Goal: Information Seeking & Learning: Learn about a topic

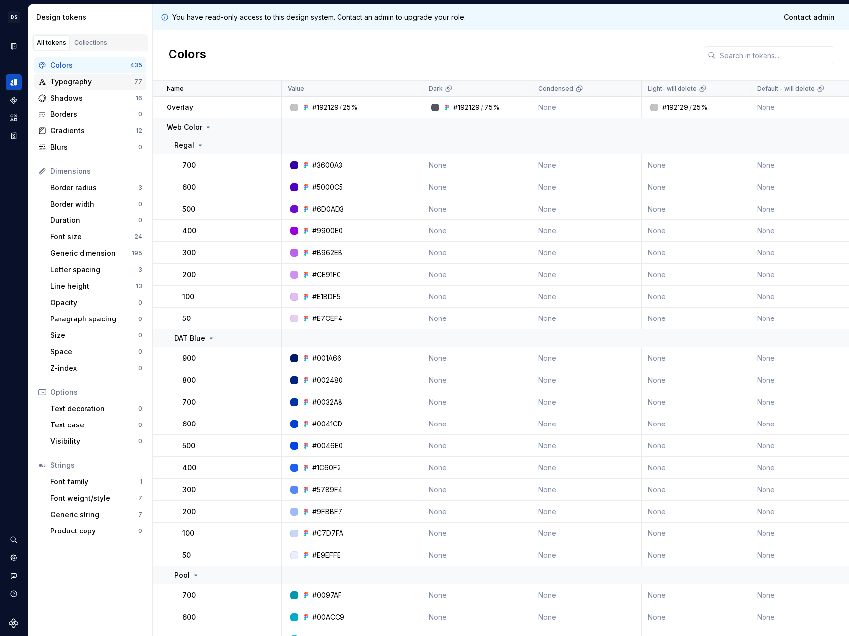
click at [102, 81] on div "Typography" at bounding box center [92, 82] width 84 height 10
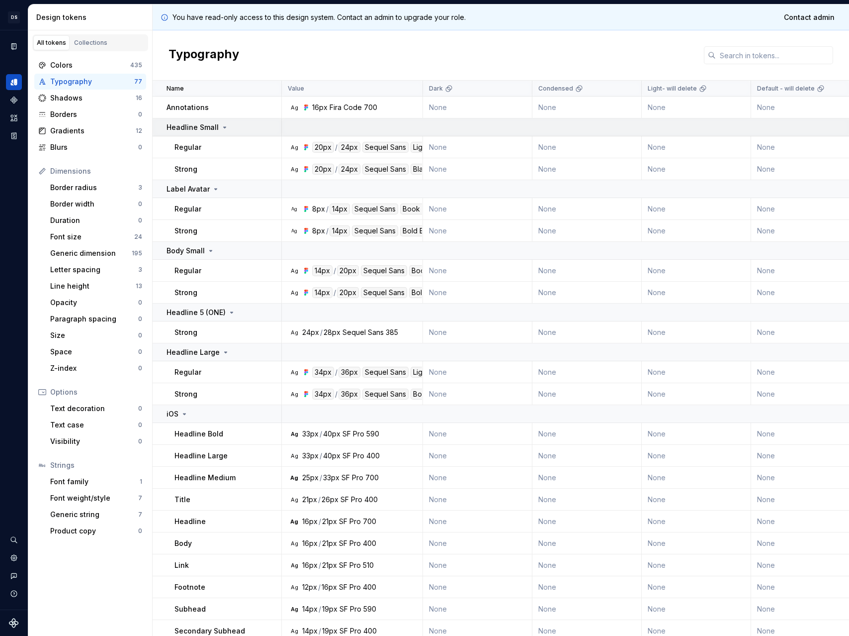
click at [189, 126] on p "Headline Small" at bounding box center [193, 127] width 52 height 10
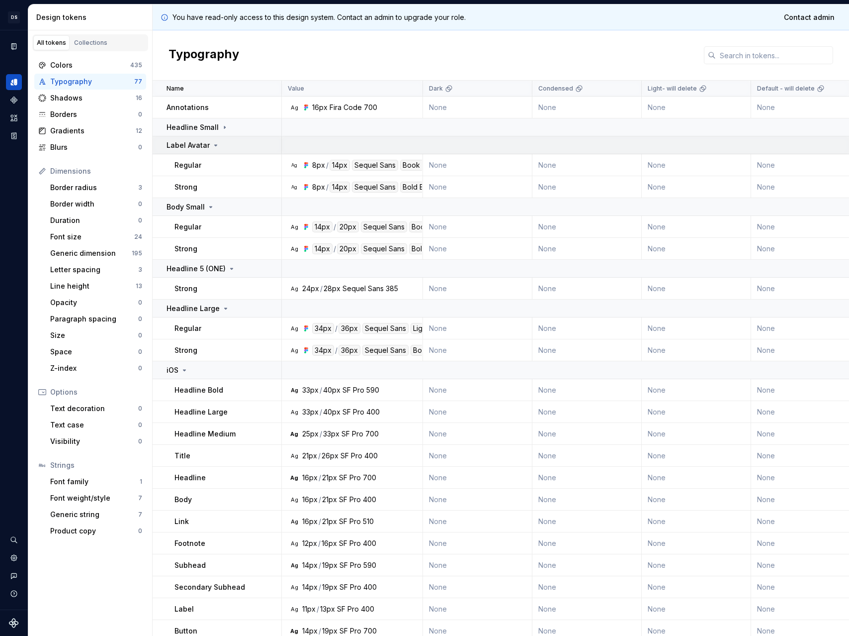
click at [191, 143] on p "Label Avatar" at bounding box center [188, 145] width 43 height 10
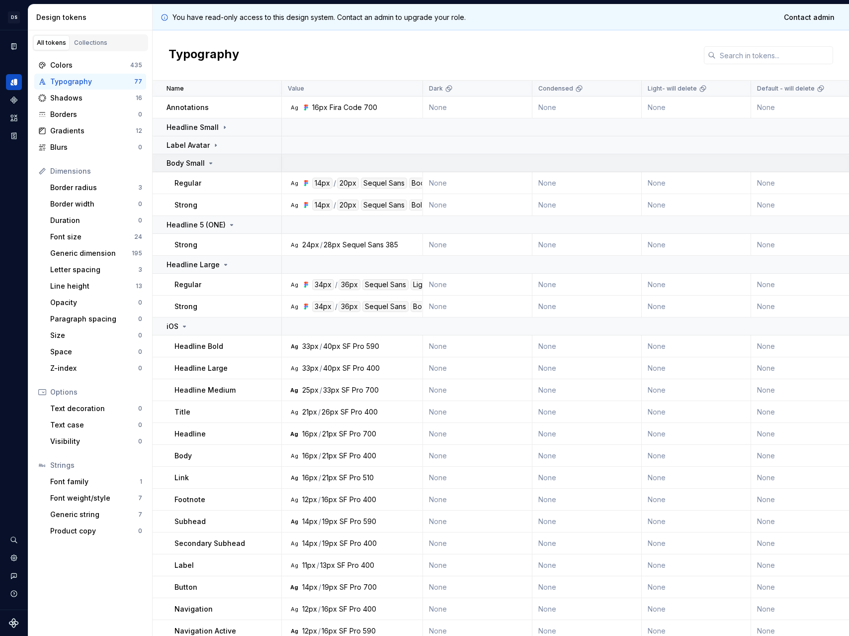
click at [197, 159] on p "Body Small" at bounding box center [186, 163] width 38 height 10
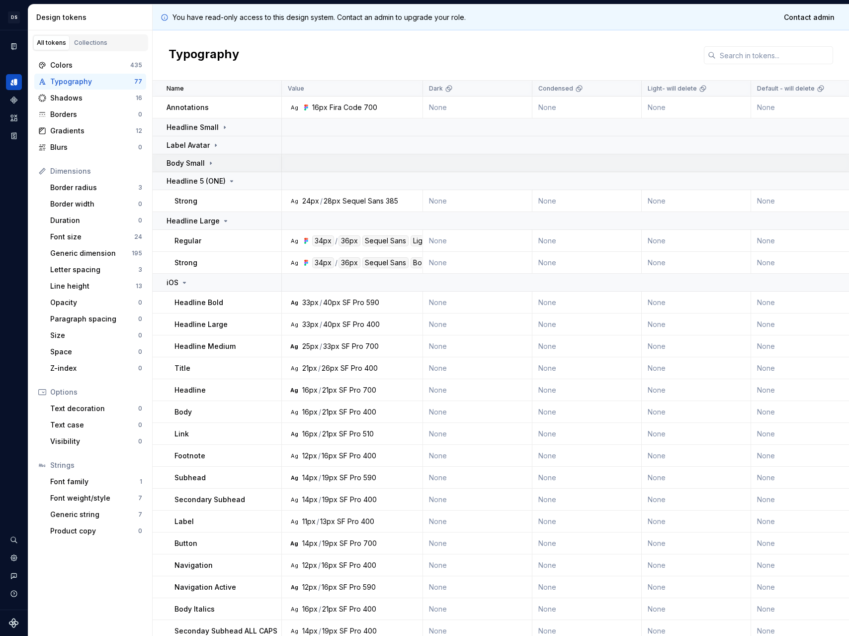
click at [195, 162] on p "Body Small" at bounding box center [186, 163] width 38 height 10
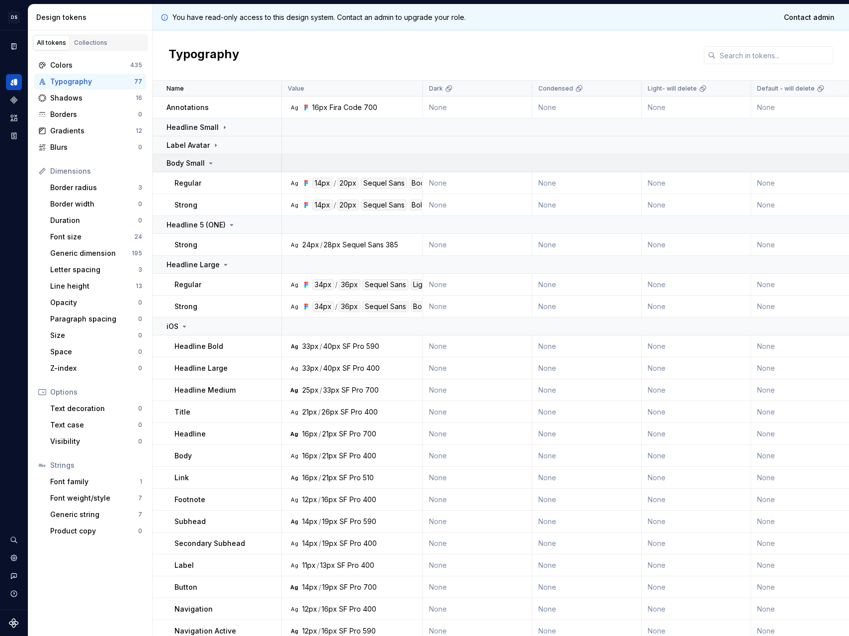
click at [195, 162] on p "Body Small" at bounding box center [186, 163] width 38 height 10
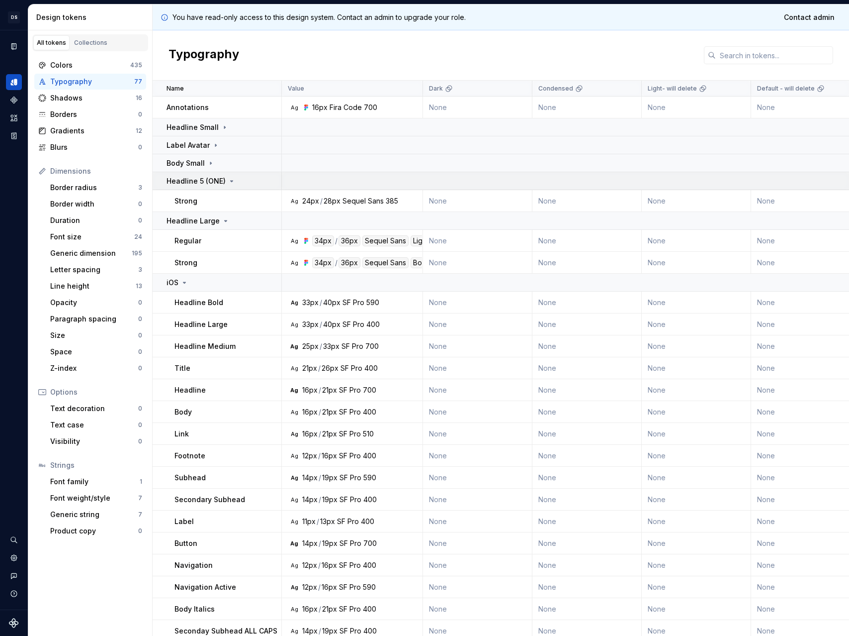
click at [195, 183] on p "Headline 5 (ONE)" at bounding box center [196, 181] width 59 height 10
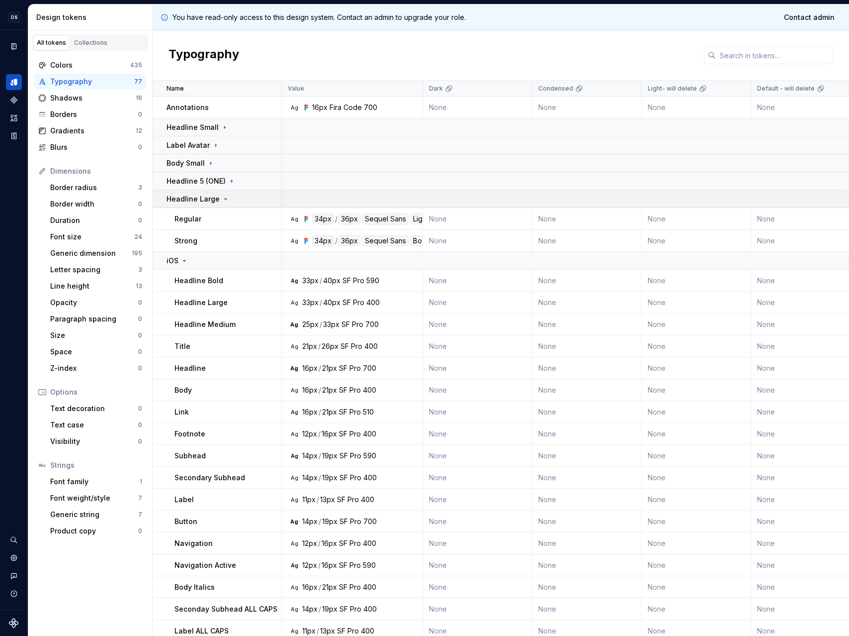
click at [197, 194] on p "Headline Large" at bounding box center [193, 199] width 53 height 10
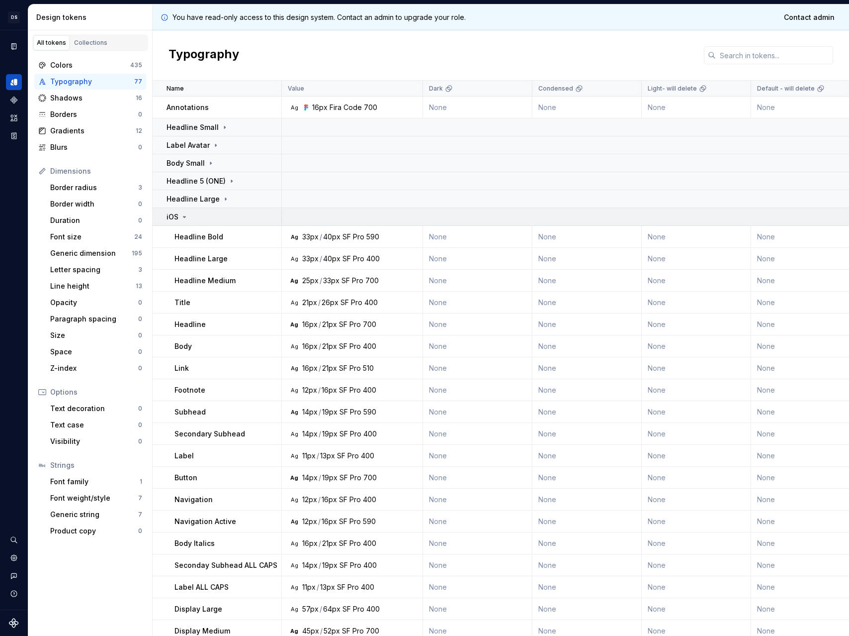
click at [194, 217] on div "iOS" at bounding box center [224, 217] width 114 height 10
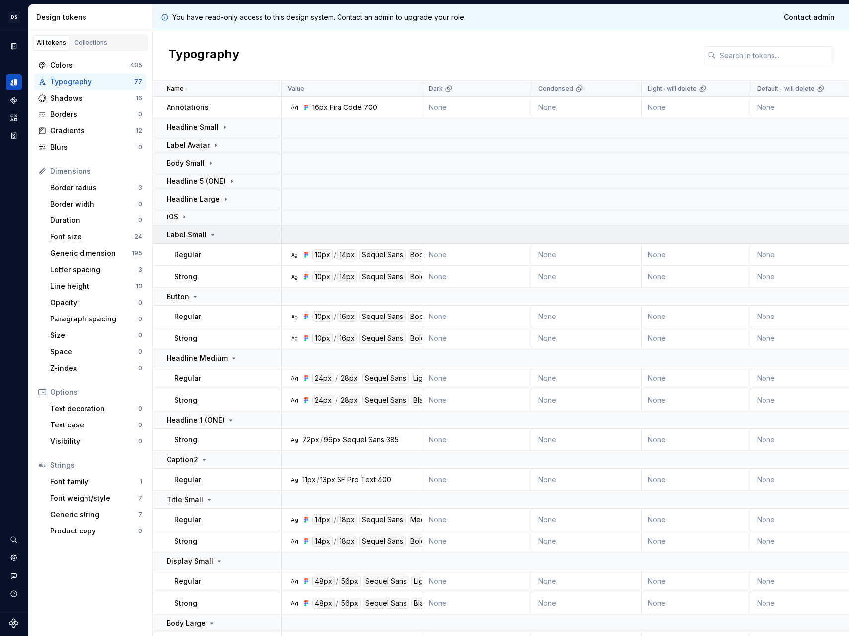
click at [181, 233] on p "Label Small" at bounding box center [187, 235] width 40 height 10
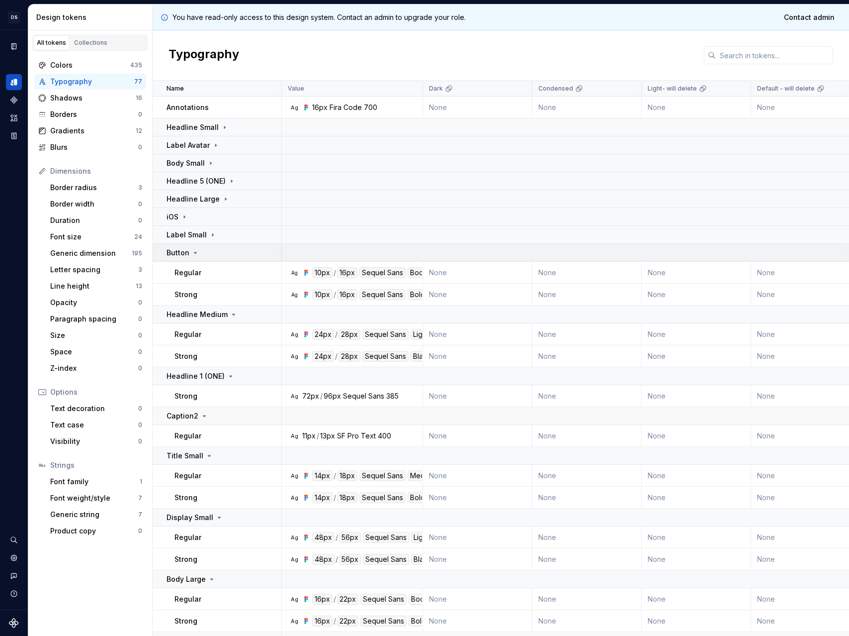
click at [185, 247] on td "Button" at bounding box center [217, 253] width 129 height 18
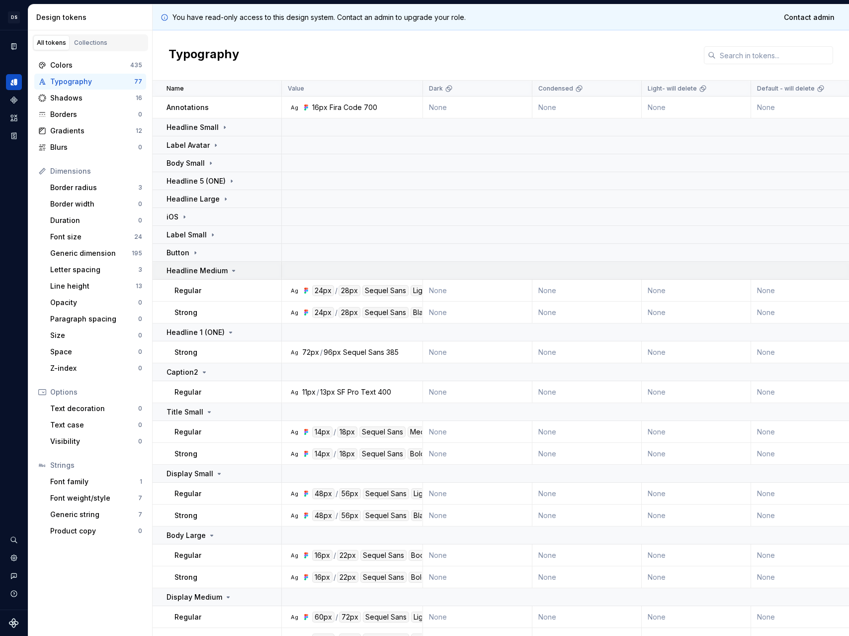
click at [195, 266] on p "Headline Medium" at bounding box center [197, 271] width 61 height 10
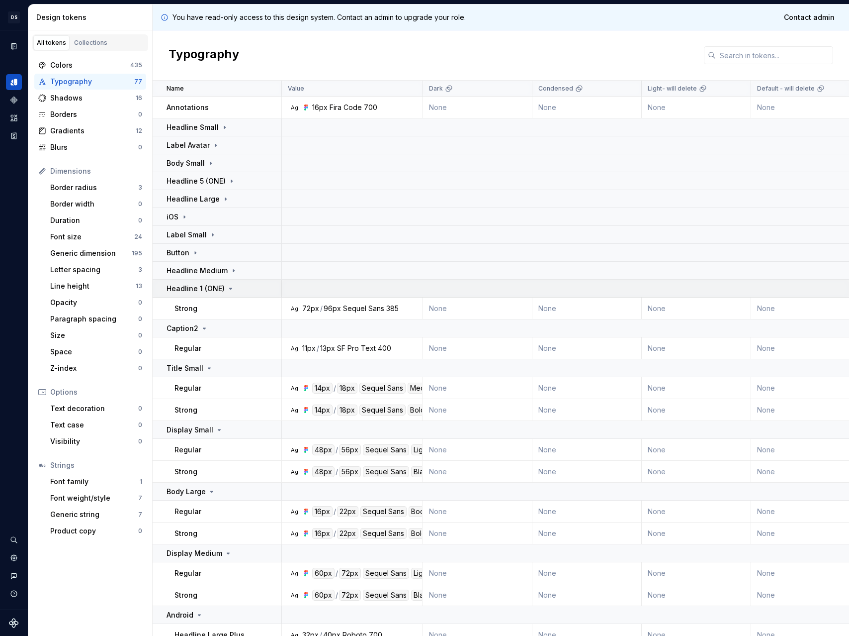
click at [199, 286] on p "Headline 1 (ONE)" at bounding box center [196, 288] width 58 height 10
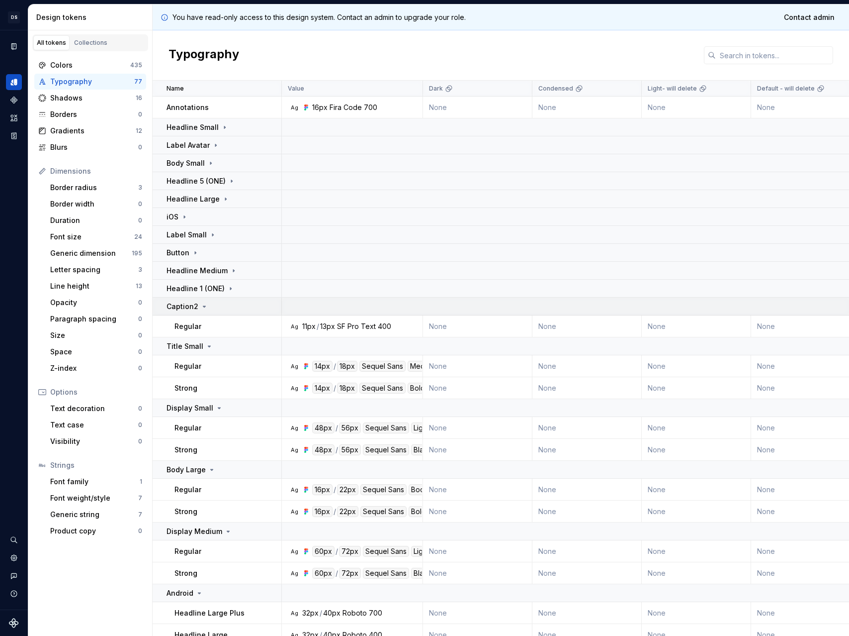
click at [200, 301] on div "Caption2" at bounding box center [188, 306] width 42 height 10
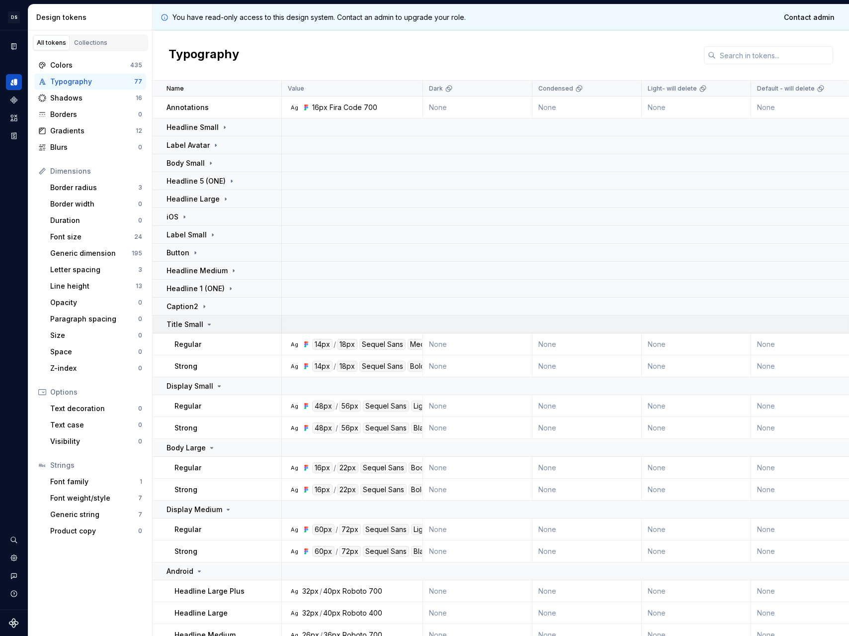
click at [205, 321] on icon at bounding box center [209, 324] width 8 height 8
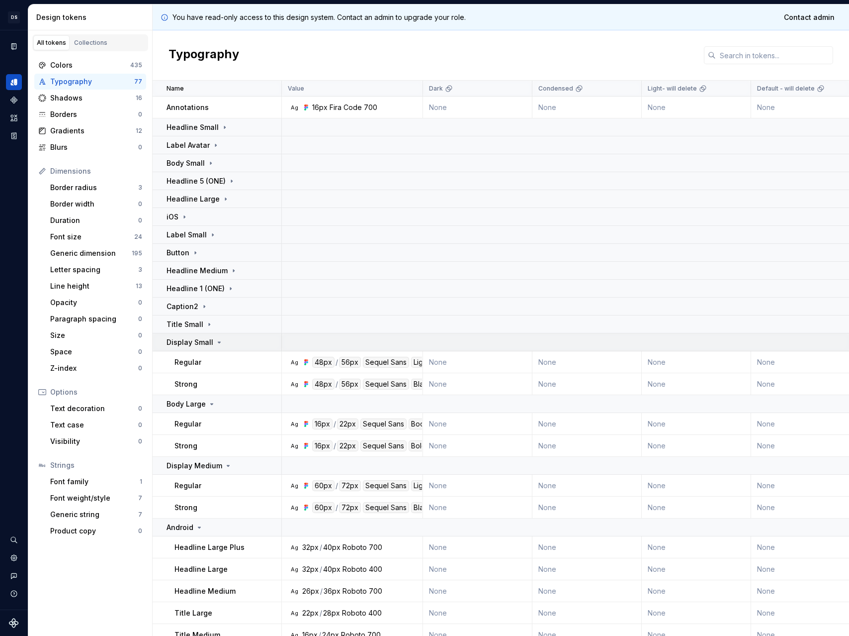
click at [205, 344] on p "Display Small" at bounding box center [190, 342] width 47 height 10
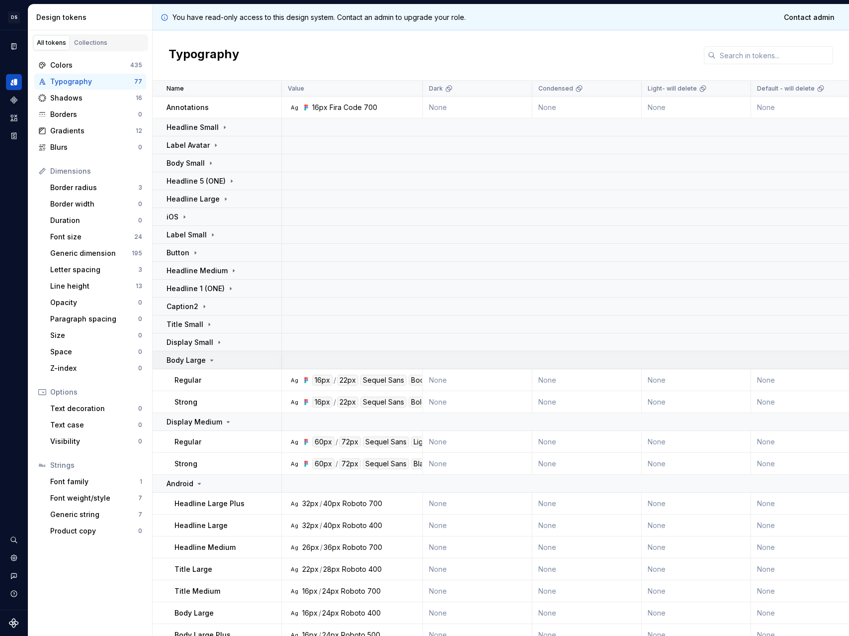
click at [206, 355] on div "Body Large" at bounding box center [191, 360] width 49 height 10
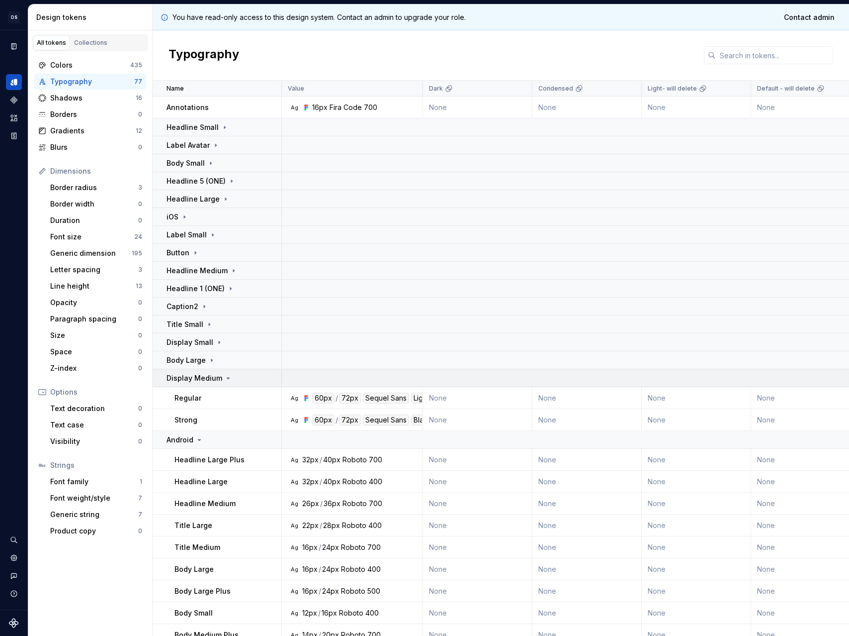
click at [198, 378] on p "Display Medium" at bounding box center [195, 378] width 56 height 10
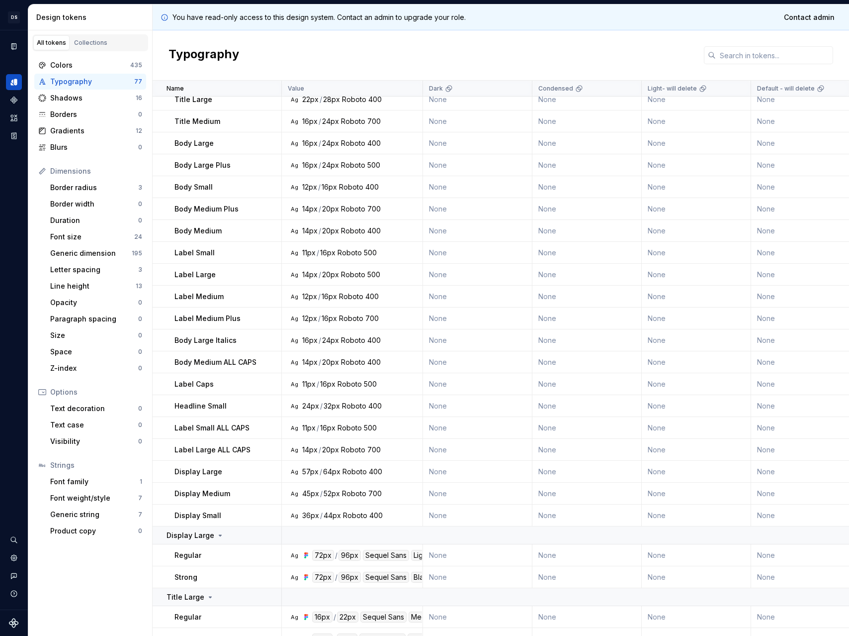
scroll to position [463, 0]
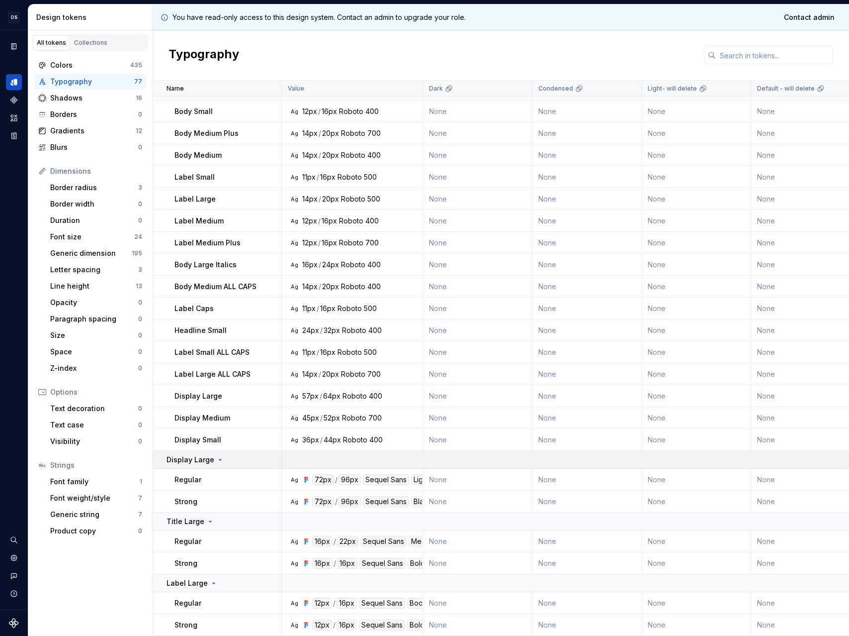
click at [218, 457] on icon at bounding box center [220, 460] width 8 height 8
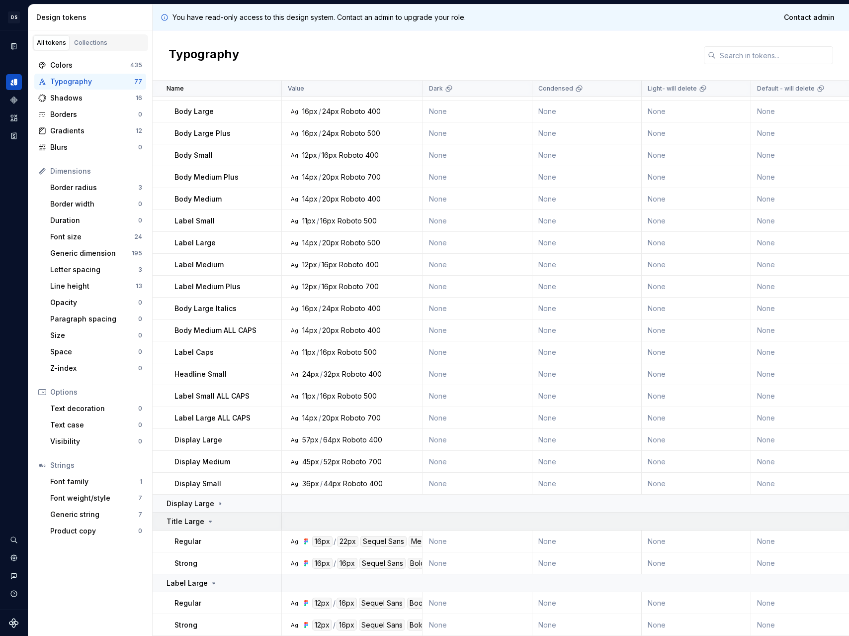
click at [209, 517] on icon at bounding box center [210, 521] width 8 height 8
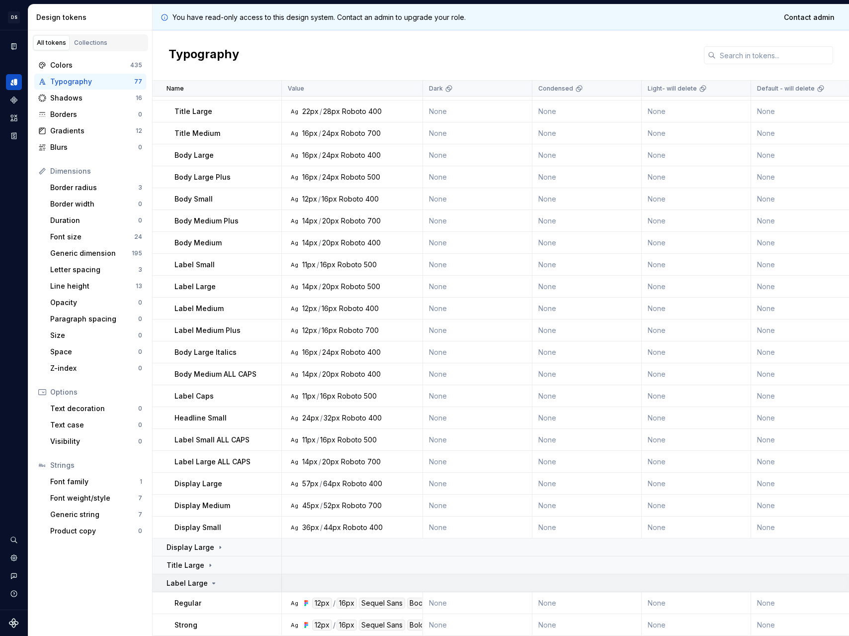
click at [211, 580] on icon at bounding box center [214, 583] width 8 height 8
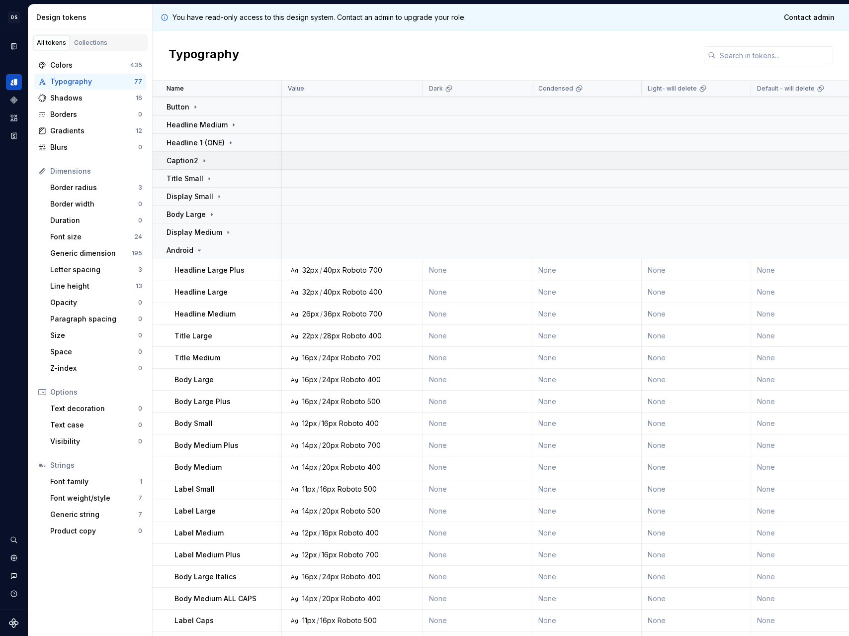
scroll to position [64, 0]
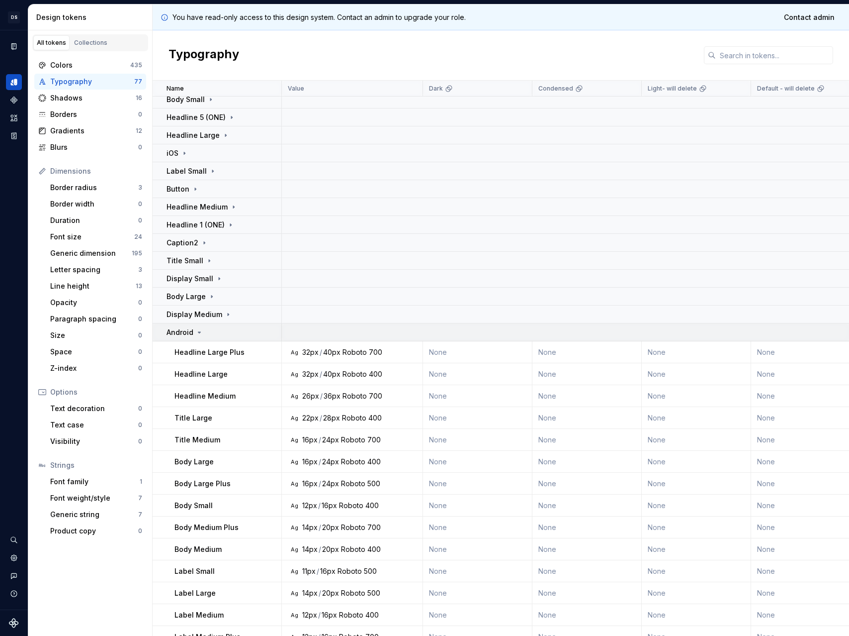
click at [192, 330] on div "Android" at bounding box center [185, 332] width 37 height 10
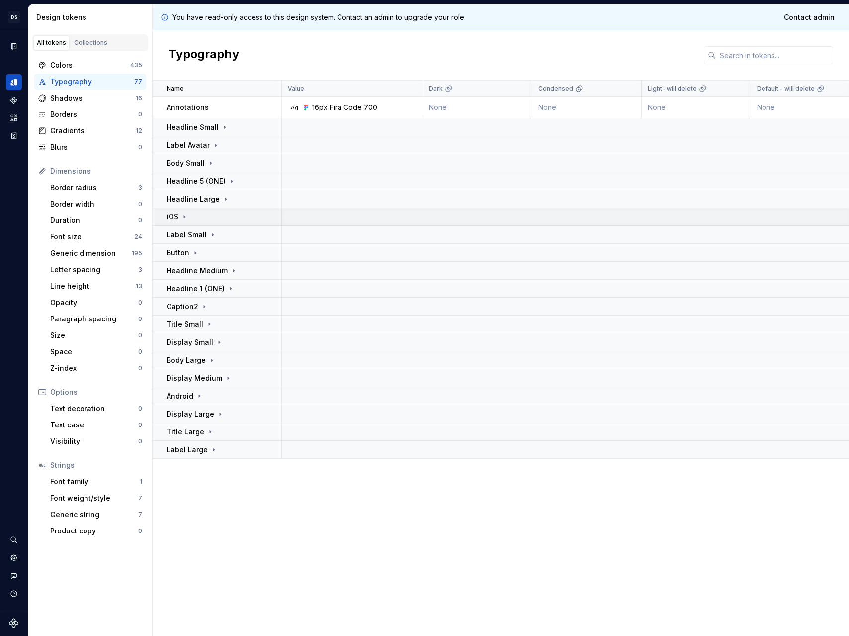
click at [196, 216] on div "iOS" at bounding box center [224, 217] width 114 height 10
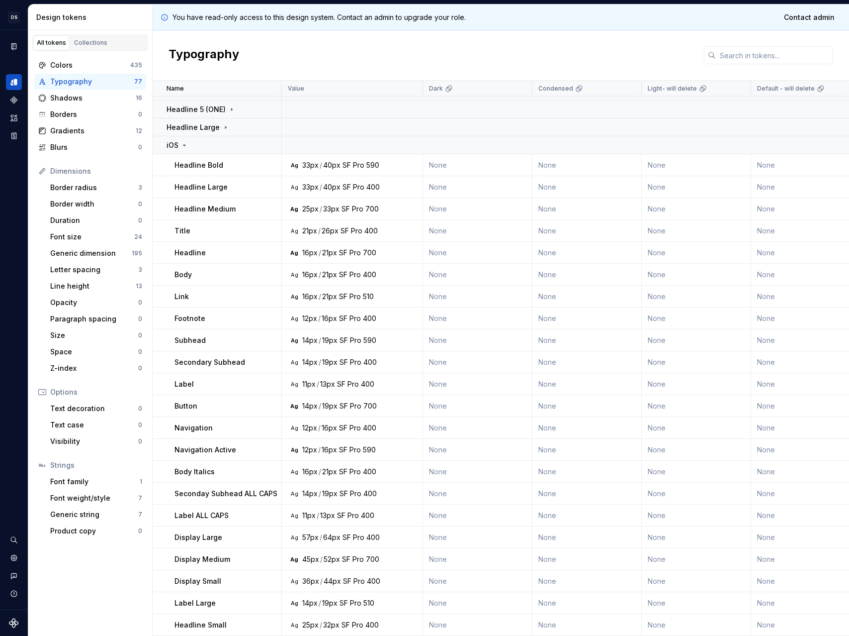
scroll to position [75, 0]
